Goal: Find specific page/section: Find specific page/section

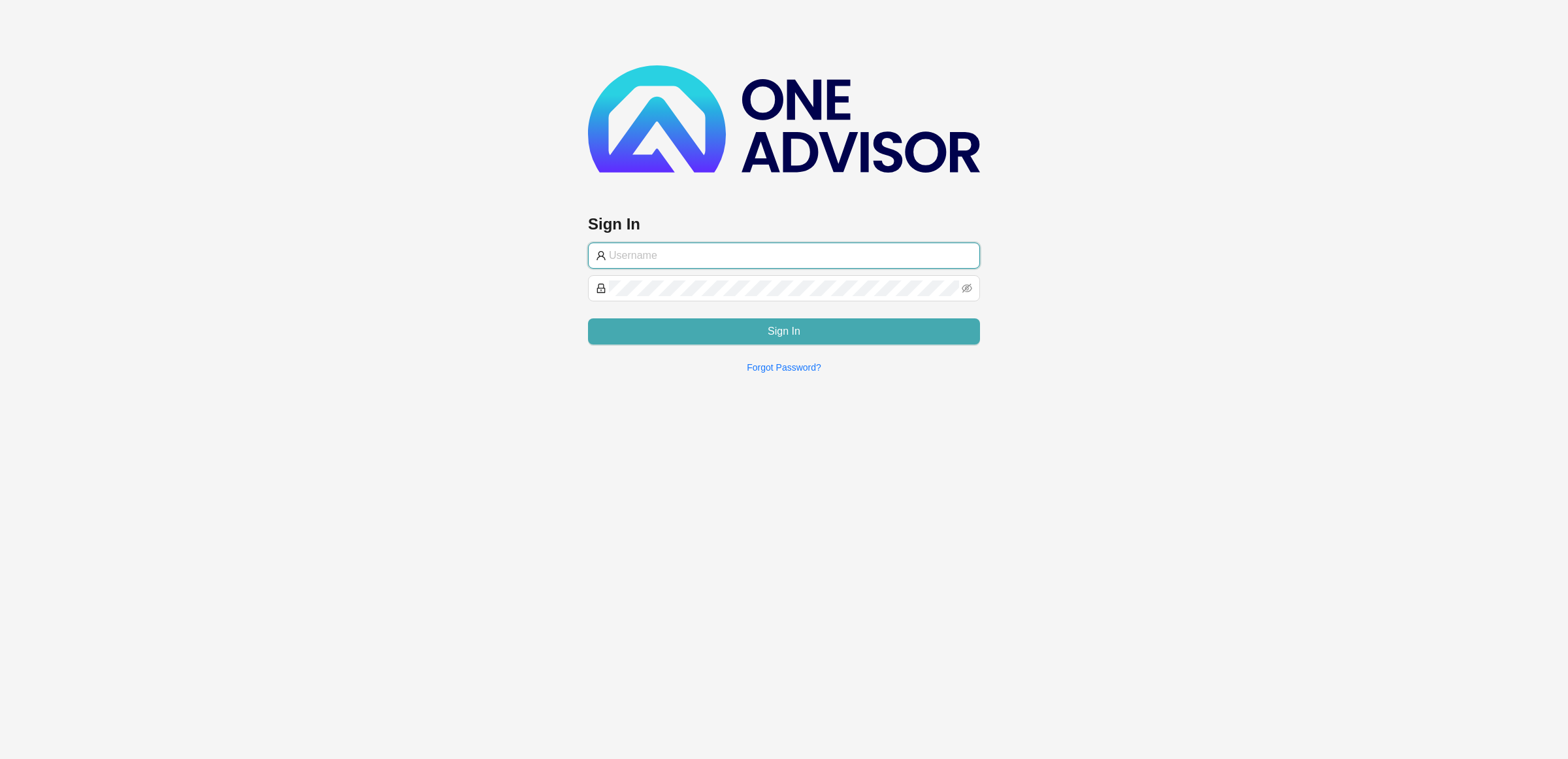
type input "[EMAIL_ADDRESS][DOMAIN_NAME]"
click at [893, 340] on button "Sign In" at bounding box center [784, 331] width 392 height 26
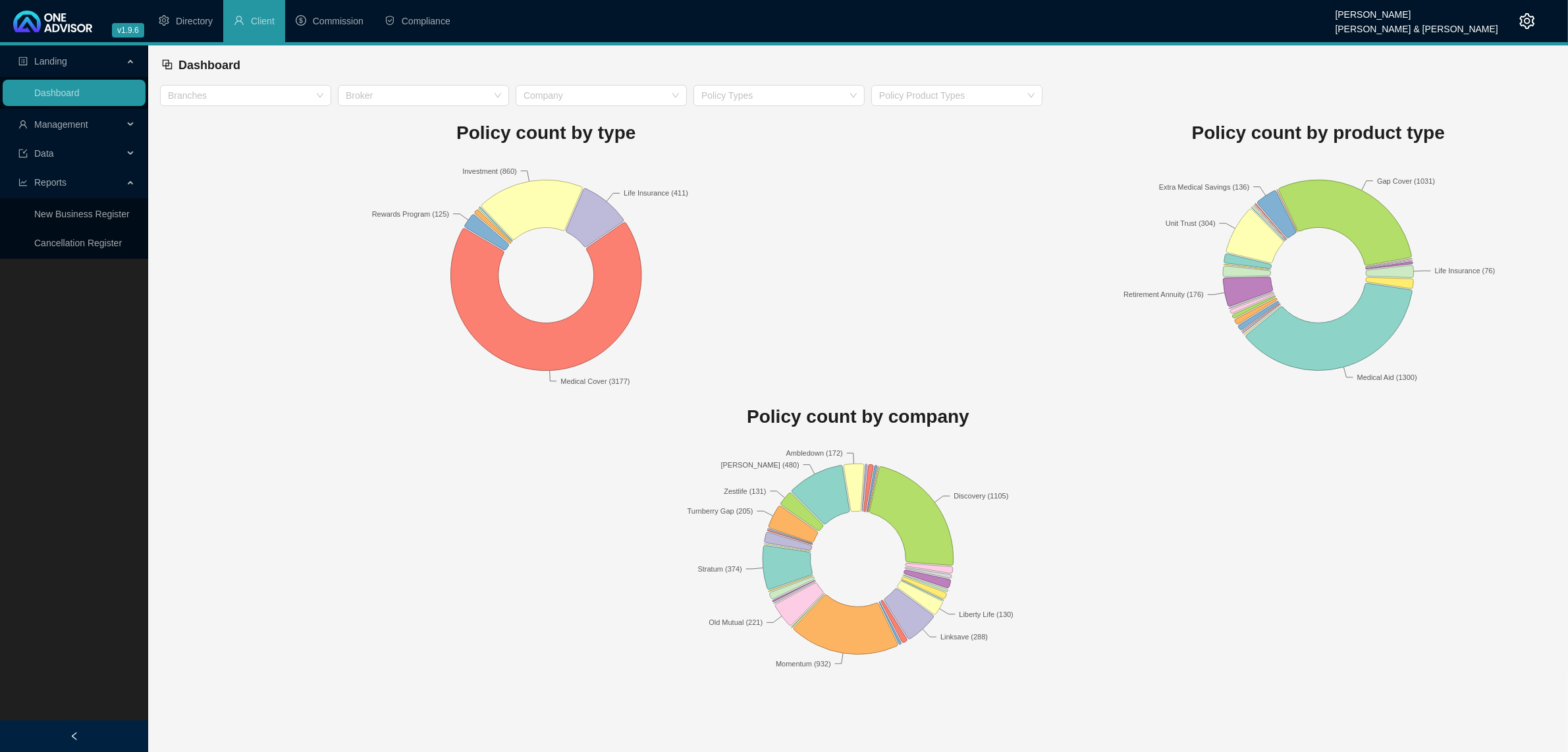
click at [1519, 24] on icon "setting" at bounding box center [1527, 21] width 16 height 16
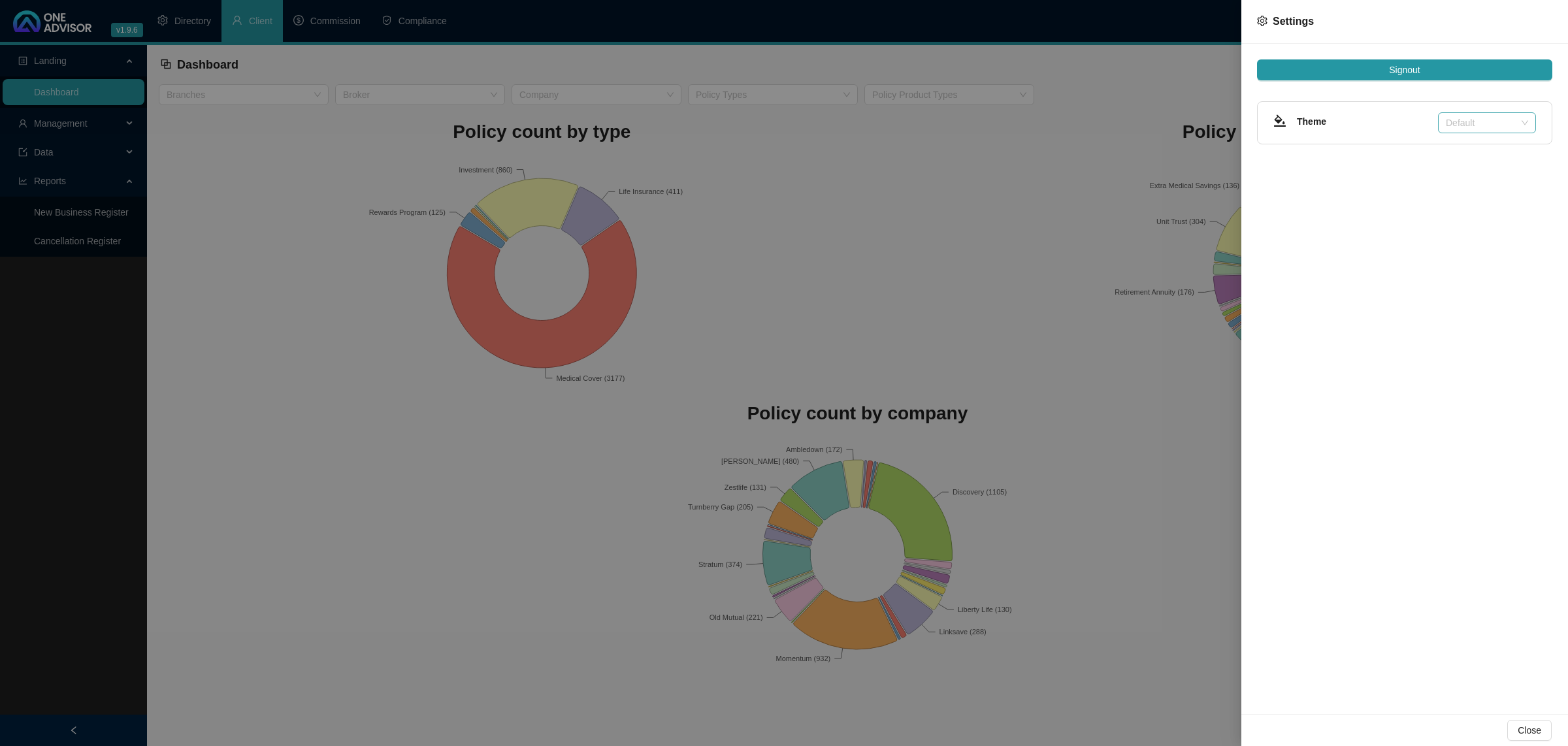
click at [1490, 132] on span "Default" at bounding box center [1487, 123] width 82 height 20
click at [1479, 172] on div "Dark" at bounding box center [1487, 170] width 77 height 14
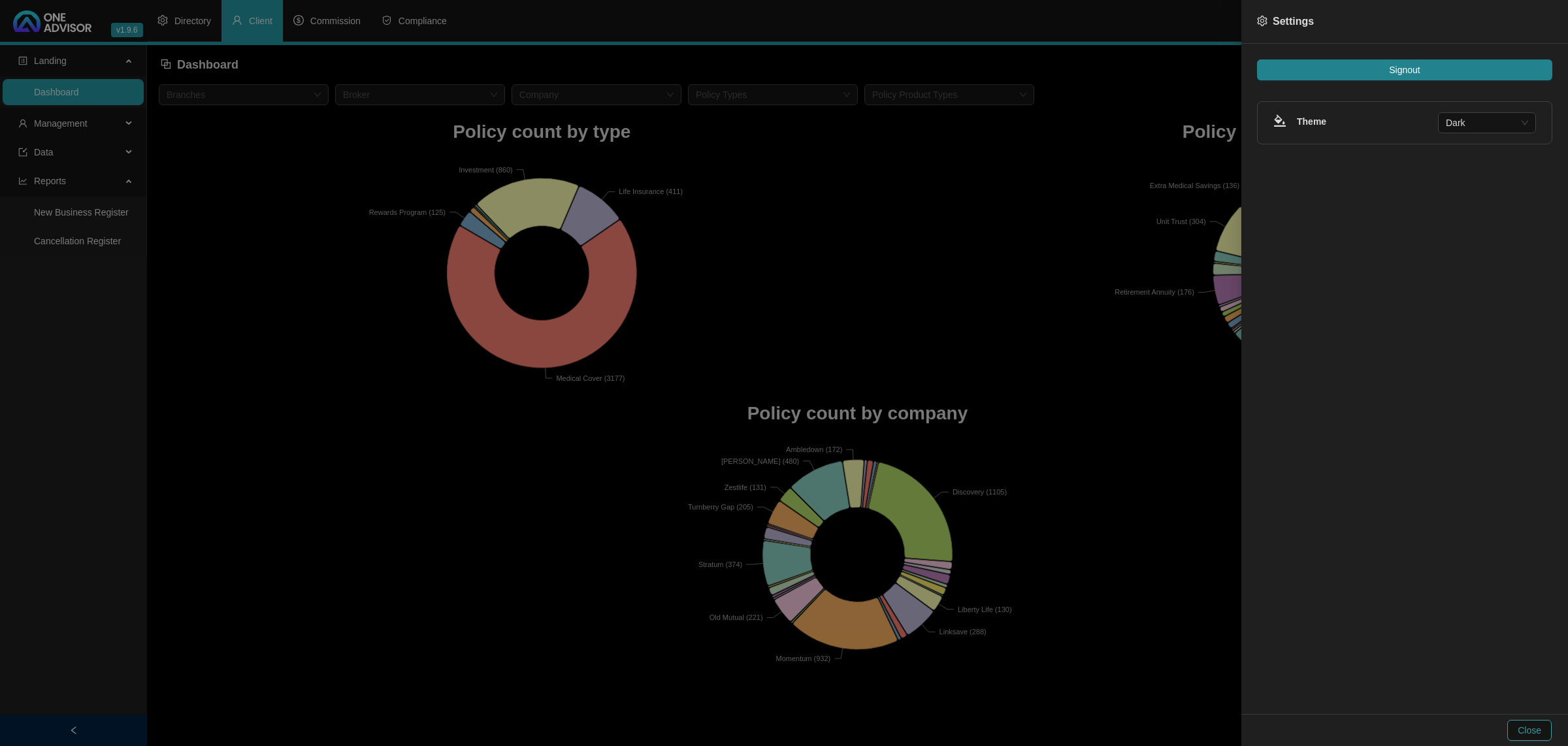
click at [1528, 722] on button "Close" at bounding box center [1529, 730] width 44 height 21
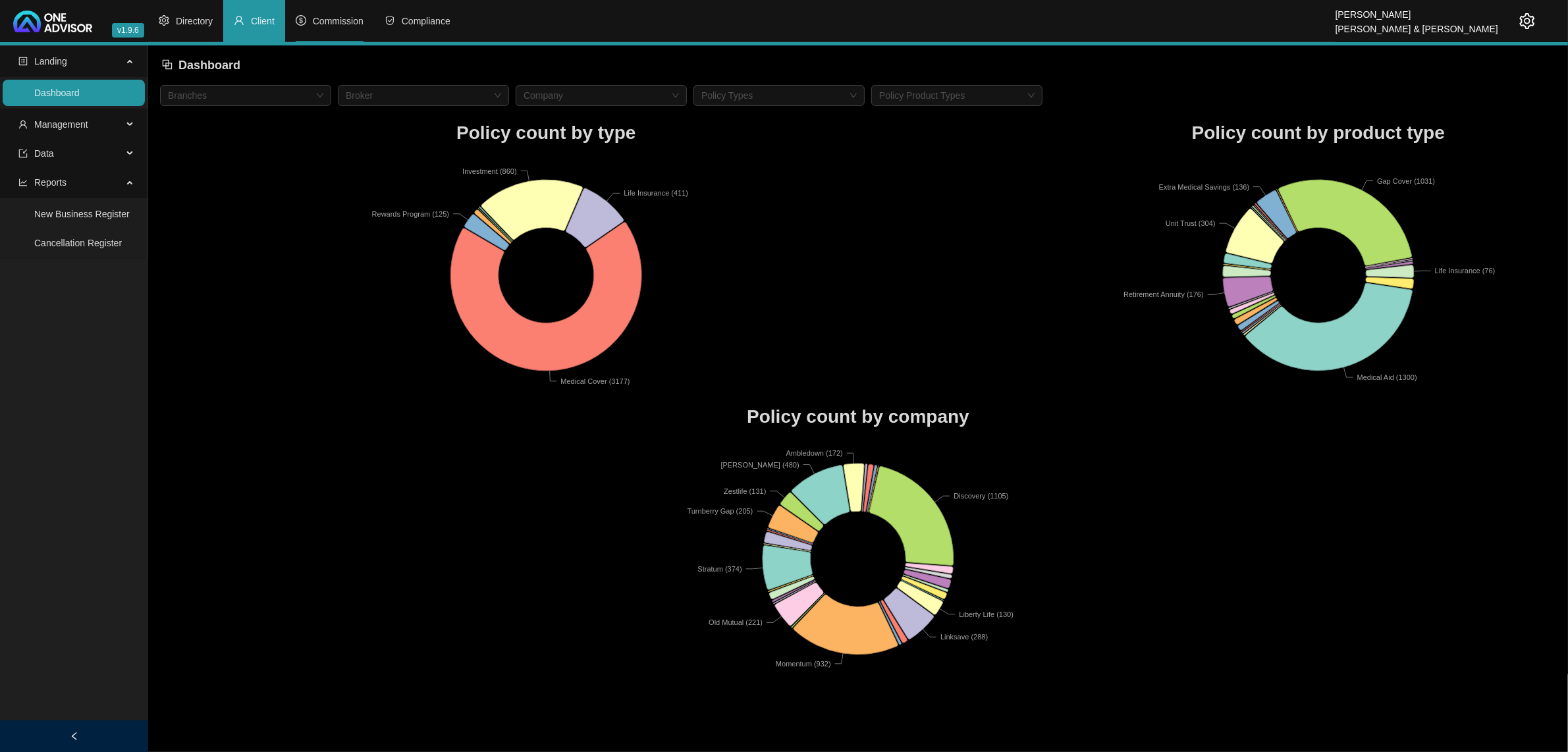
click at [336, 26] on span "Commission" at bounding box center [338, 21] width 51 height 10
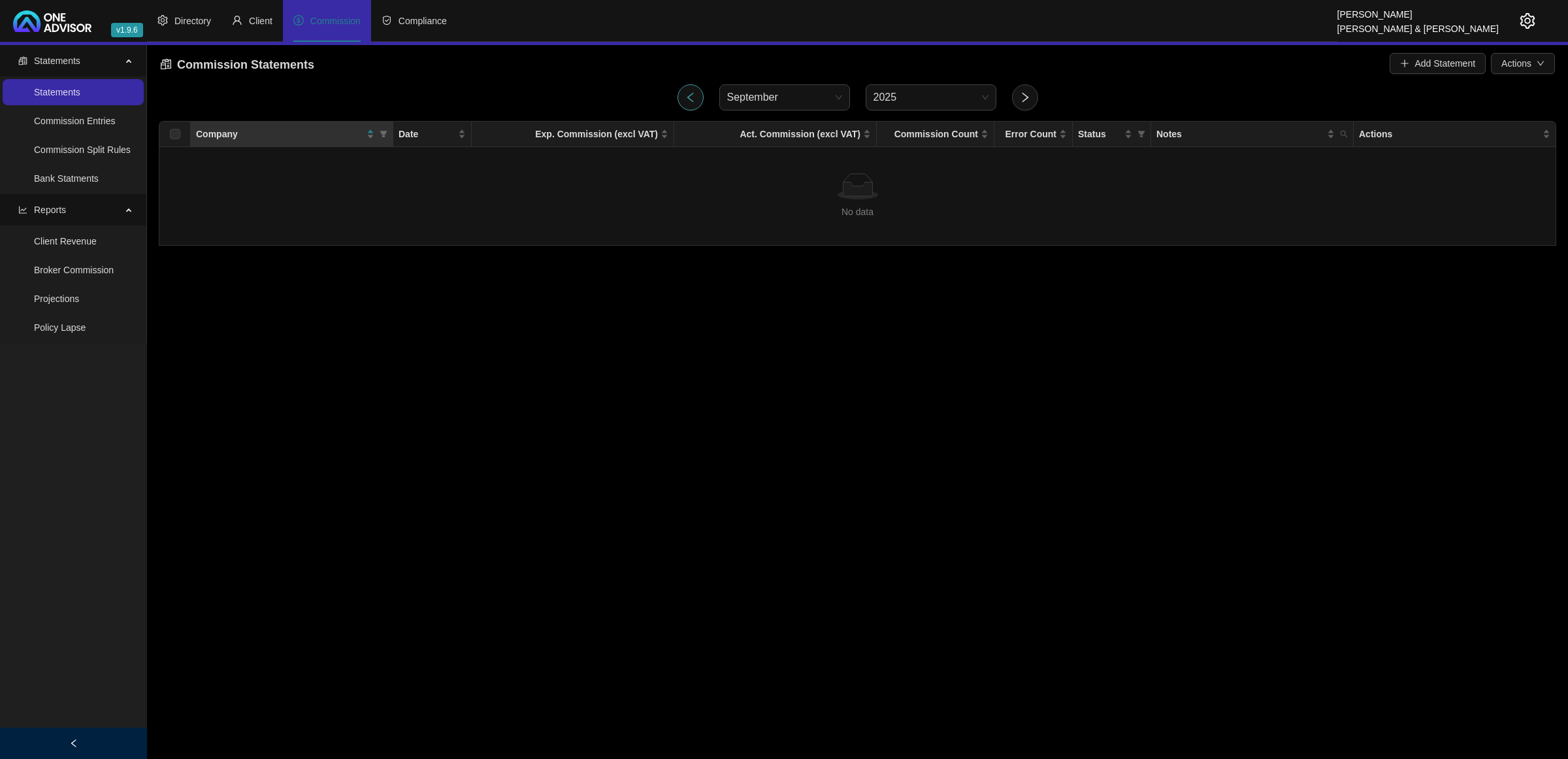
click at [695, 93] on icon "left" at bounding box center [690, 97] width 12 height 12
